Goal: Register for event/course

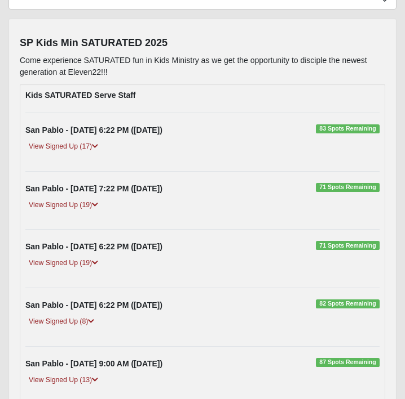
scroll to position [115, 0]
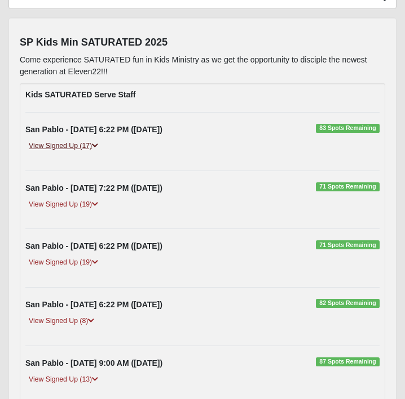
click at [97, 144] on icon at bounding box center [95, 146] width 6 height 7
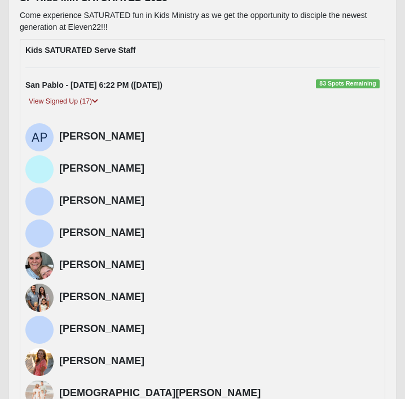
scroll to position [159, 0]
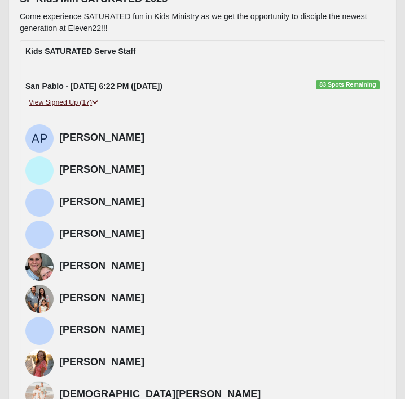
click at [97, 101] on icon at bounding box center [95, 102] width 6 height 7
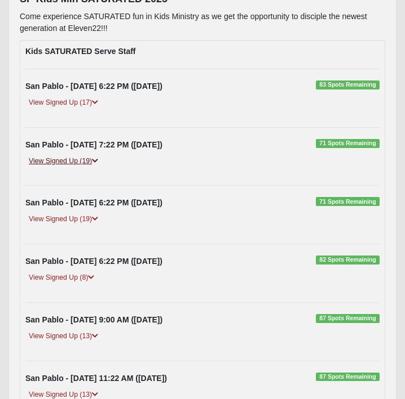
click at [95, 161] on icon at bounding box center [95, 161] width 6 height 7
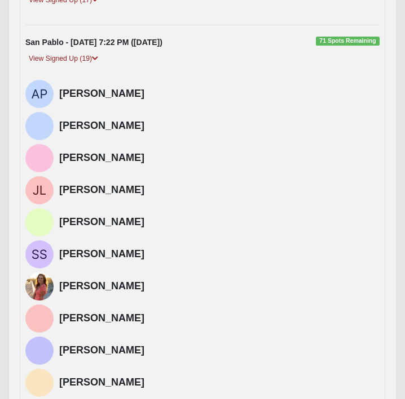
scroll to position [259, 0]
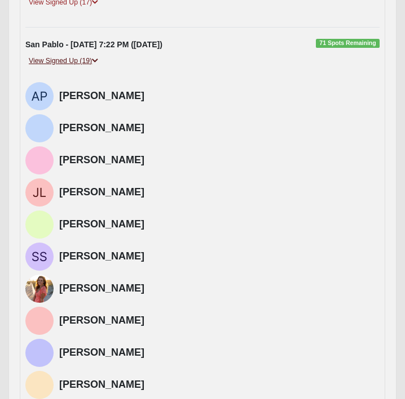
click at [95, 60] on icon at bounding box center [95, 60] width 6 height 7
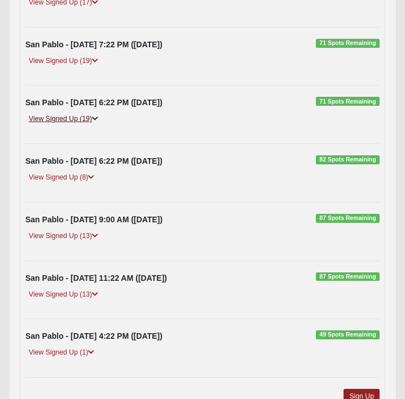
click at [96, 118] on icon at bounding box center [95, 118] width 6 height 7
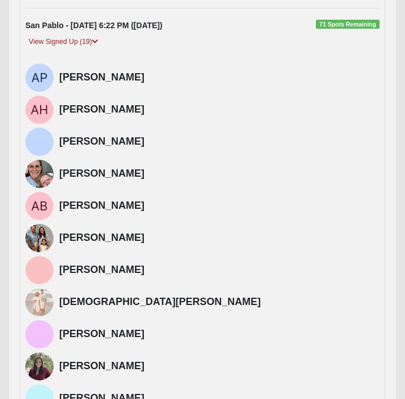
scroll to position [334, 0]
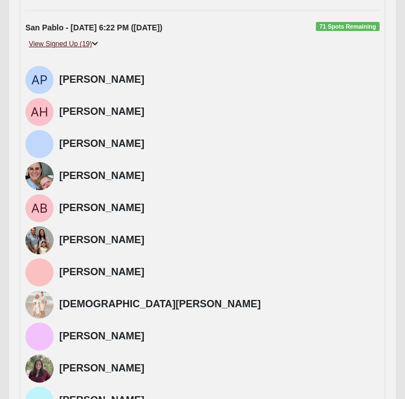
click at [97, 43] on icon at bounding box center [95, 44] width 6 height 7
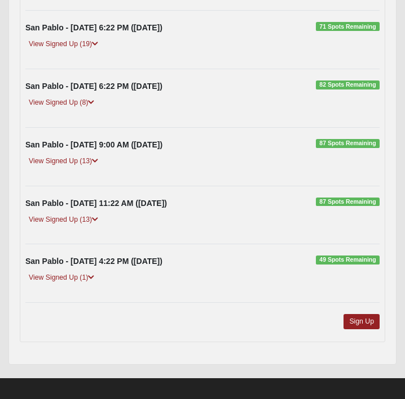
scroll to position [341, 0]
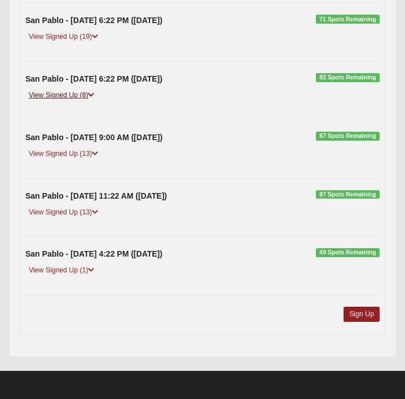
click at [90, 93] on icon at bounding box center [91, 95] width 6 height 7
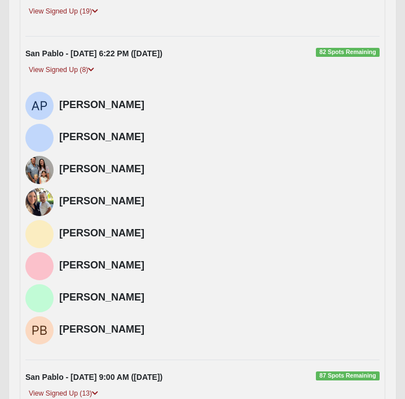
scroll to position [363, 0]
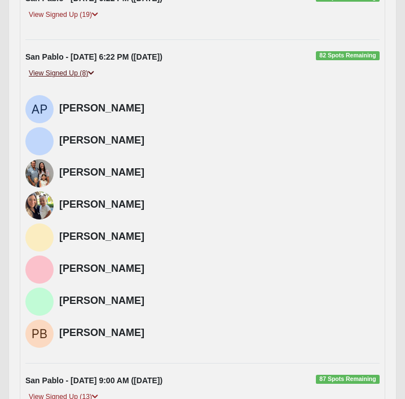
click at [93, 74] on icon at bounding box center [91, 73] width 6 height 7
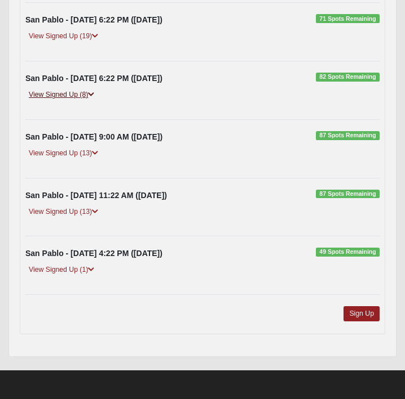
scroll to position [341, 0]
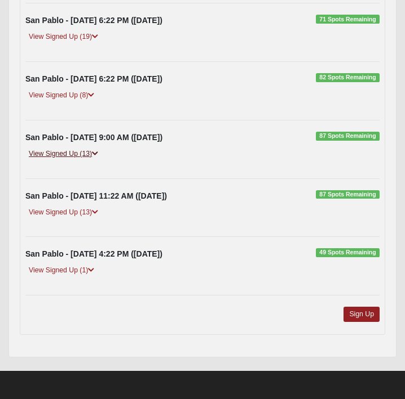
click at [96, 154] on icon at bounding box center [95, 153] width 6 height 7
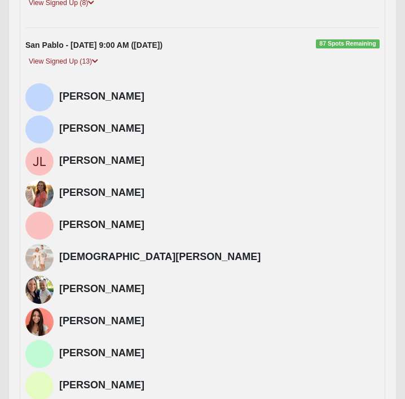
scroll to position [420, 0]
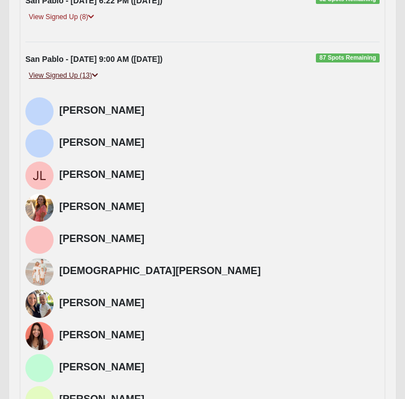
click at [97, 75] on icon at bounding box center [95, 75] width 6 height 7
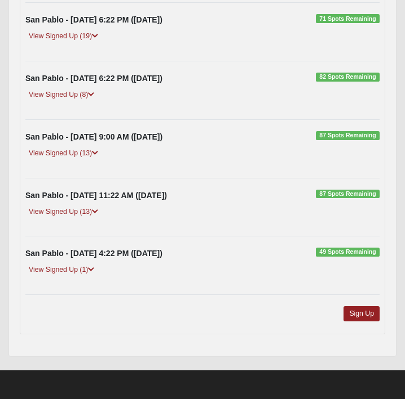
scroll to position [341, 0]
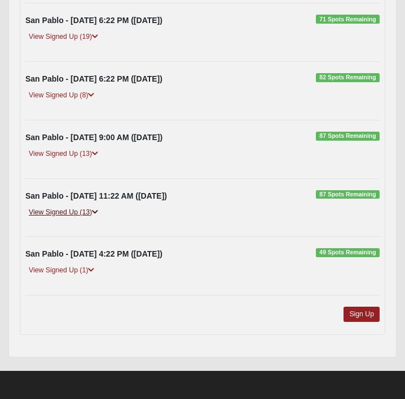
click at [90, 211] on link "View Signed Up (13)" at bounding box center [63, 213] width 76 height 12
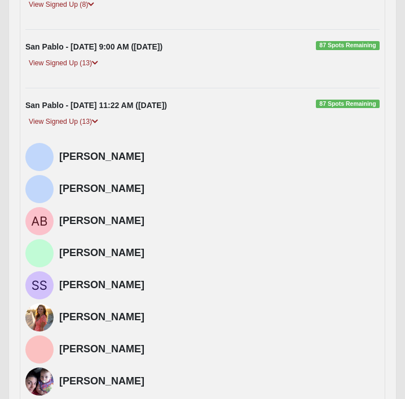
scroll to position [414, 0]
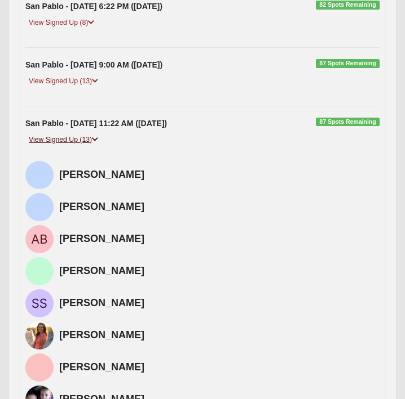
click at [96, 140] on icon at bounding box center [95, 139] width 6 height 7
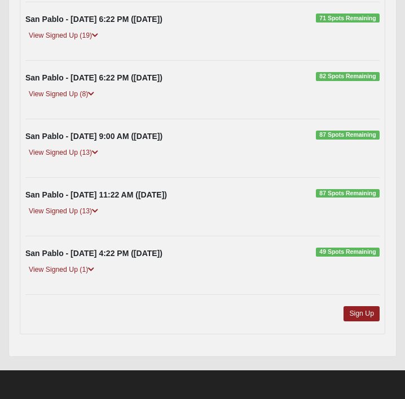
scroll to position [341, 0]
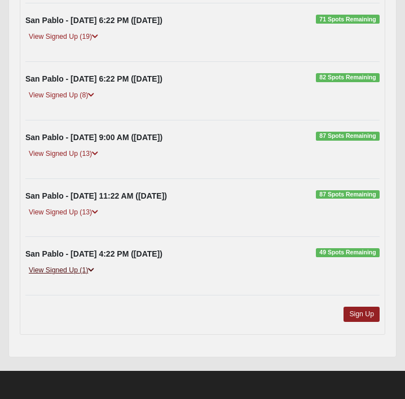
click at [93, 270] on icon at bounding box center [91, 270] width 6 height 7
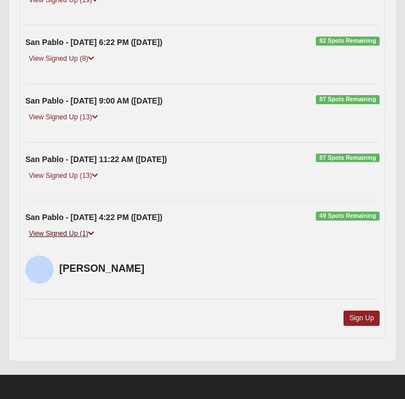
scroll to position [382, 0]
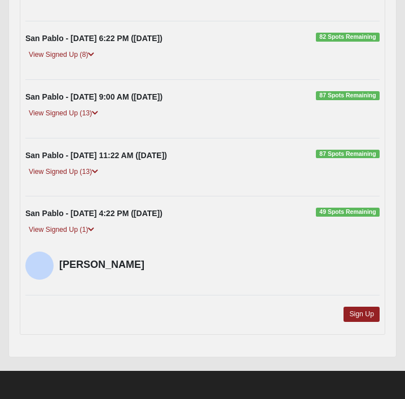
click at [131, 234] on div "View Signed Up (1)" at bounding box center [202, 233] width 371 height 19
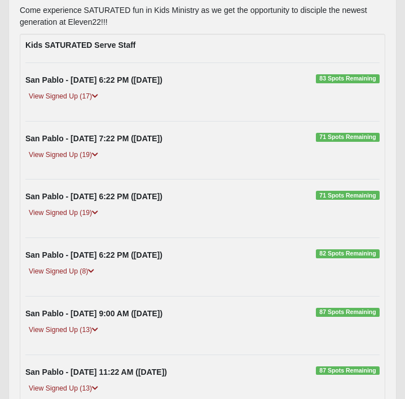
scroll to position [0, 0]
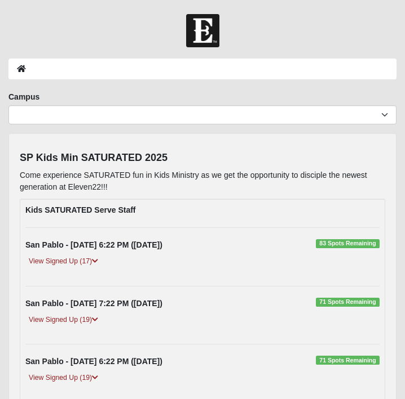
click at [261, 252] on div "San Pablo - 9/10/2025 6:22 PM (9/10/2025) 83 Spots Remaining View Signed Up (17…" at bounding box center [202, 256] width 371 height 35
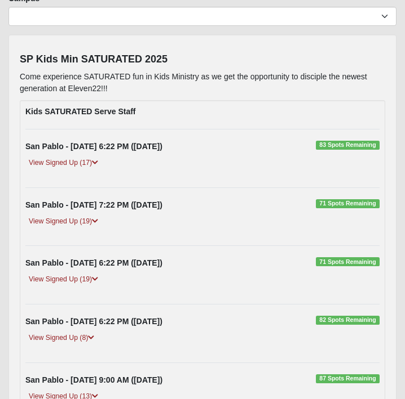
scroll to position [100, 0]
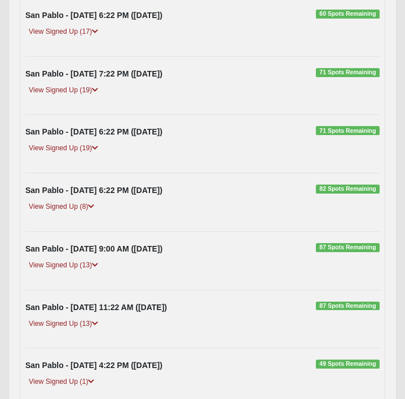
scroll to position [226, 0]
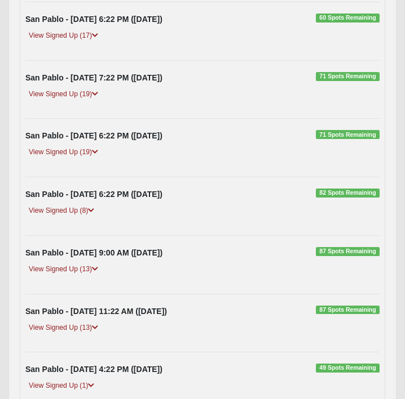
click at [162, 99] on div "View Signed Up (19)" at bounding box center [202, 97] width 371 height 19
click at [157, 96] on div "View Signed Up (19)" at bounding box center [202, 97] width 371 height 19
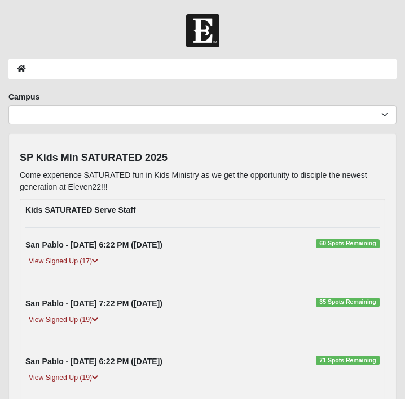
scroll to position [226, 0]
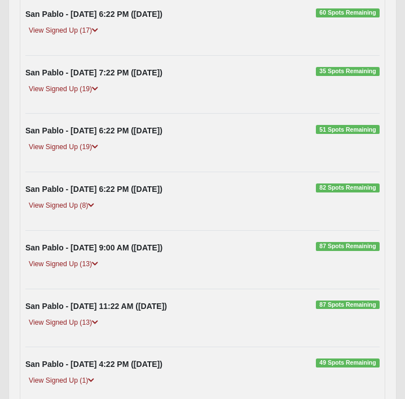
scroll to position [229, 0]
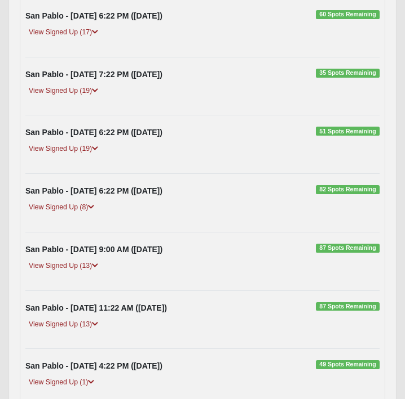
click at [199, 203] on div "View Signed Up (8)" at bounding box center [202, 211] width 371 height 19
click at [182, 203] on div "View Signed Up (8)" at bounding box center [202, 211] width 371 height 19
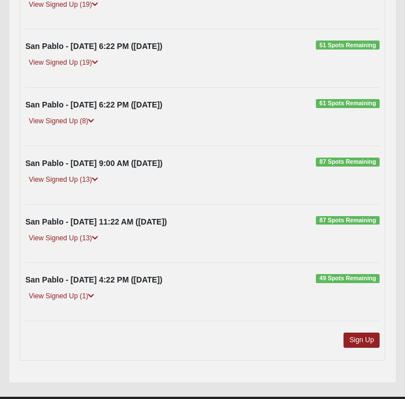
scroll to position [314, 0]
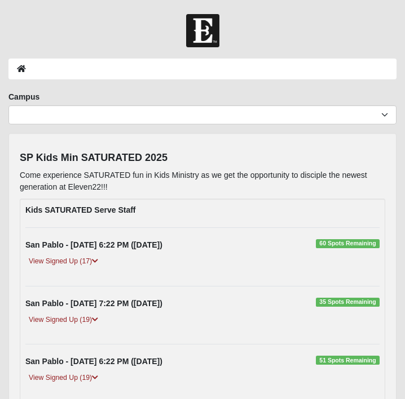
scroll to position [313, 0]
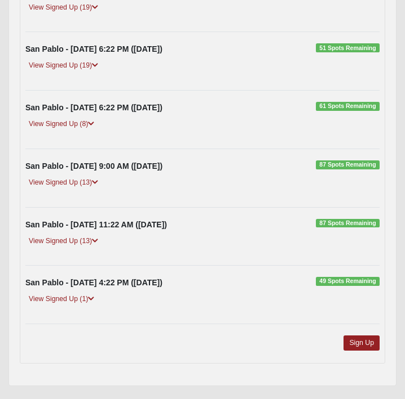
click at [320, 176] on div "San Pablo - [DATE] 9:00 AM ([DATE]) 87 Spots Remaining View Signed Up (13) [PER…" at bounding box center [202, 178] width 371 height 35
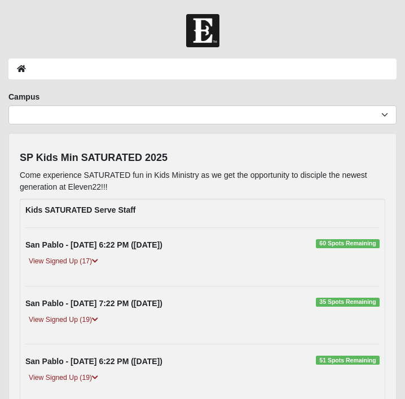
scroll to position [313, 0]
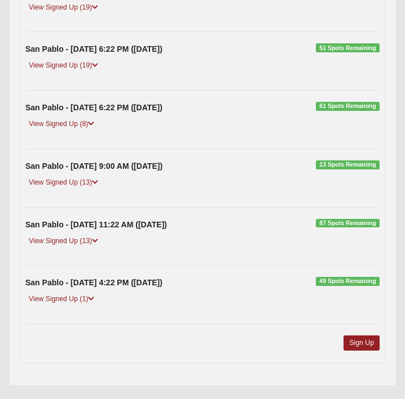
click at [212, 234] on div "San Pablo - [DATE] 11:22 AM ([DATE]) 87 Spots Remaining View Signed Up (13) [PE…" at bounding box center [202, 236] width 371 height 35
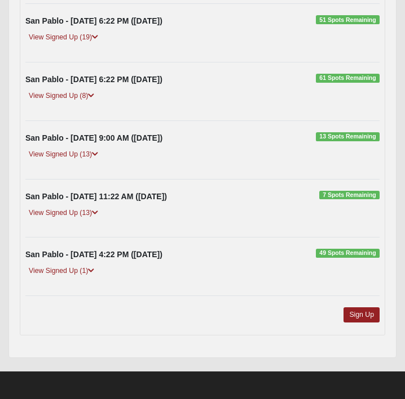
scroll to position [341, 0]
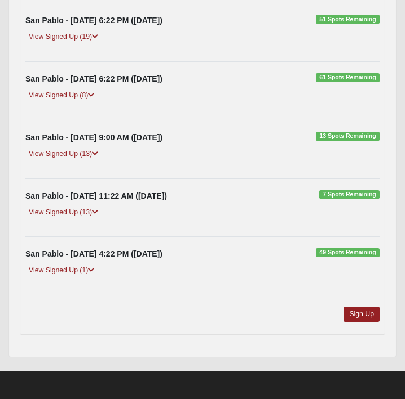
click at [205, 266] on div "View Signed Up (1)" at bounding box center [202, 274] width 371 height 19
click at [190, 269] on div "View Signed Up (1)" at bounding box center [202, 274] width 371 height 19
click at [183, 272] on div "View Signed Up (1)" at bounding box center [202, 274] width 371 height 19
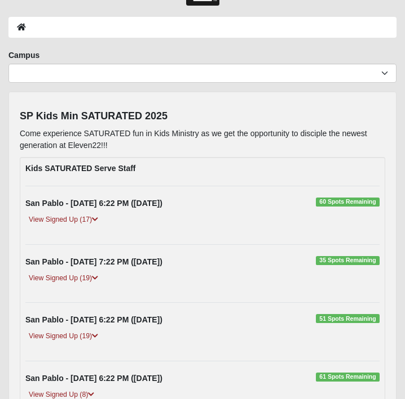
scroll to position [26, 0]
